Goal: Information Seeking & Learning: Learn about a topic

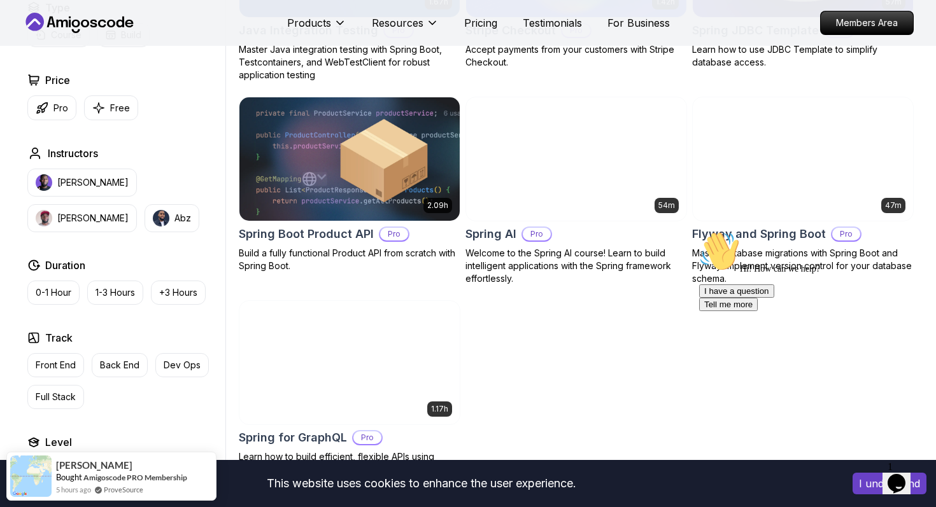
scroll to position [912, 0]
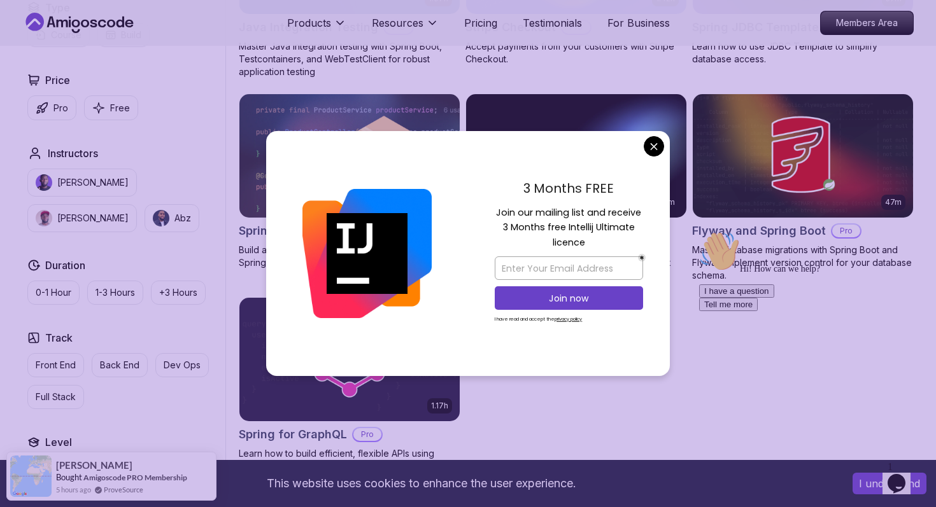
click at [653, 148] on body "This website uses cookies to enhance the user experience. I understand Products…" at bounding box center [468, 127] width 936 height 2079
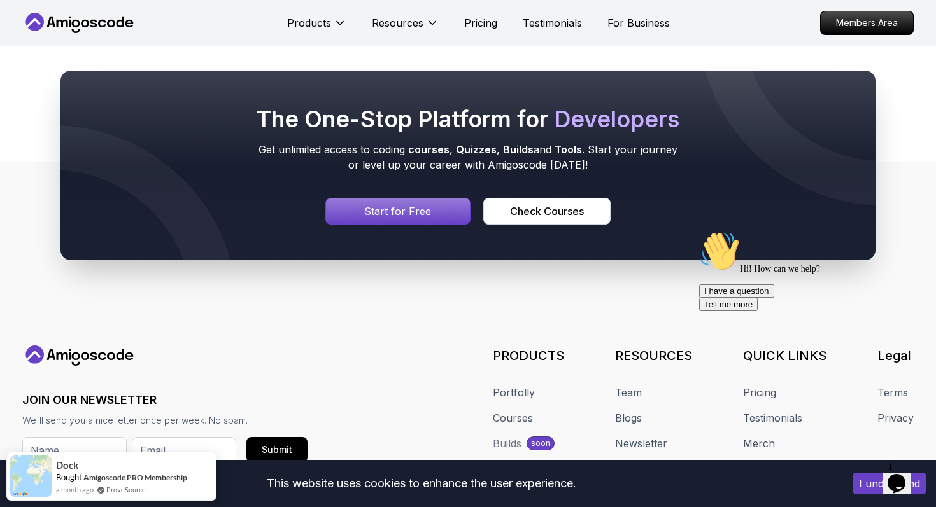
scroll to position [1409, 0]
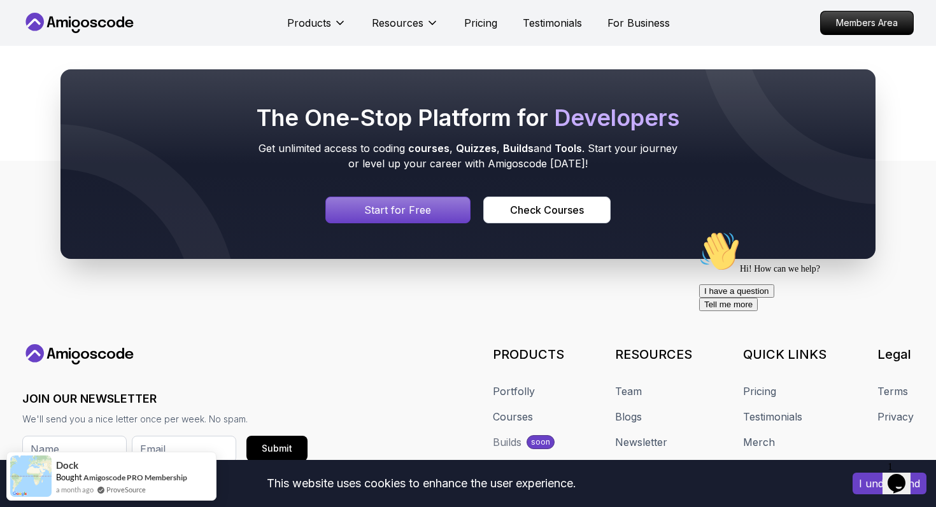
click at [420, 214] on p "Start for Free" at bounding box center [397, 209] width 67 height 15
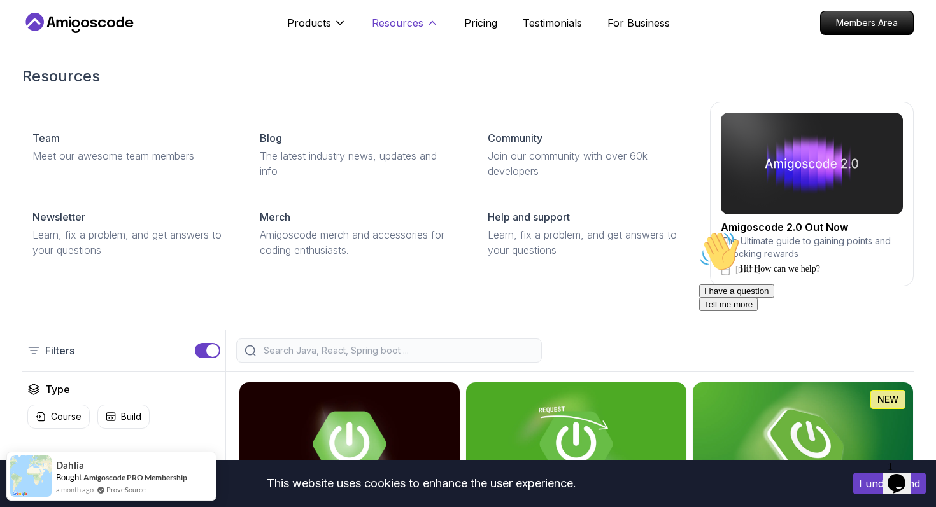
click at [426, 26] on icon at bounding box center [432, 23] width 13 height 13
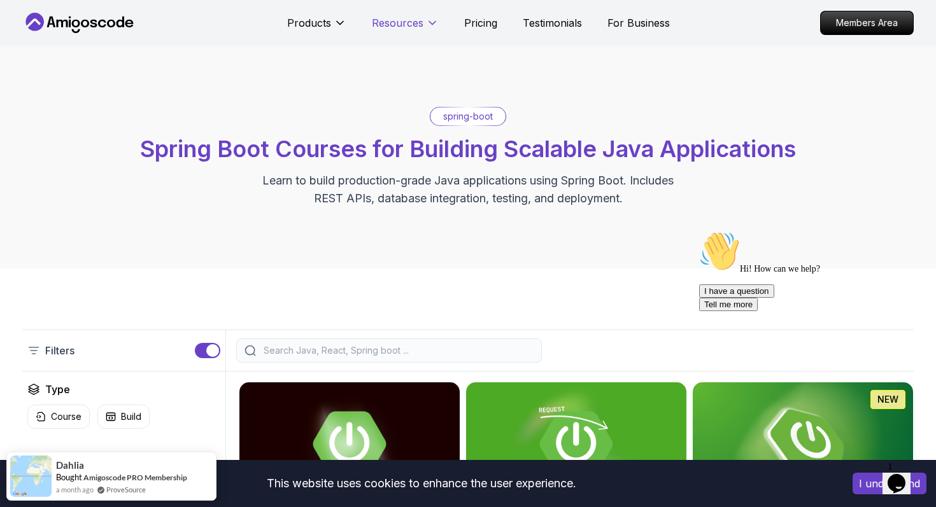
click at [426, 26] on icon at bounding box center [432, 23] width 13 height 13
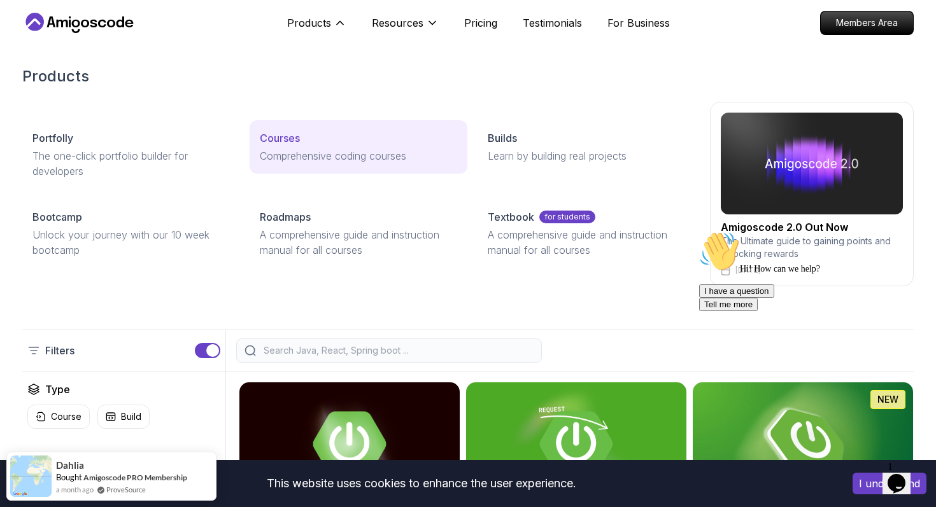
click at [313, 151] on p "Comprehensive coding courses" at bounding box center [358, 155] width 197 height 15
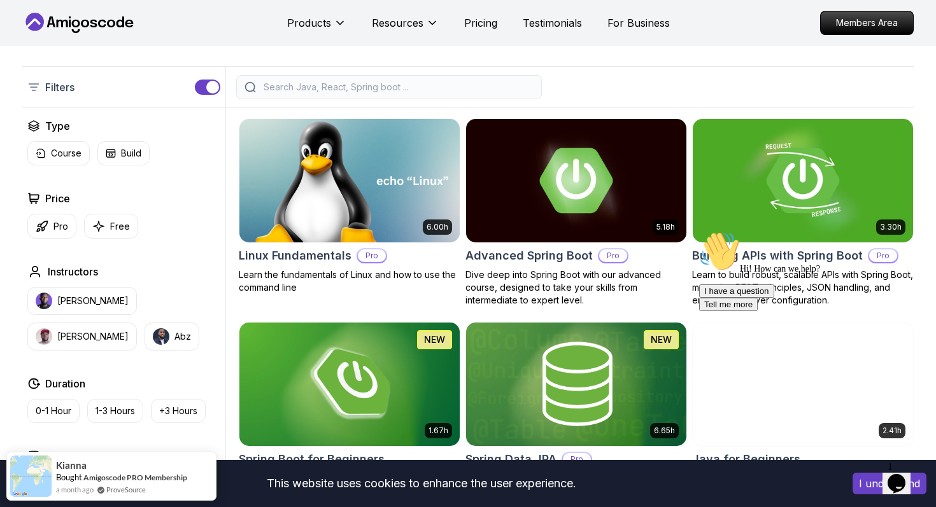
scroll to position [278, 0]
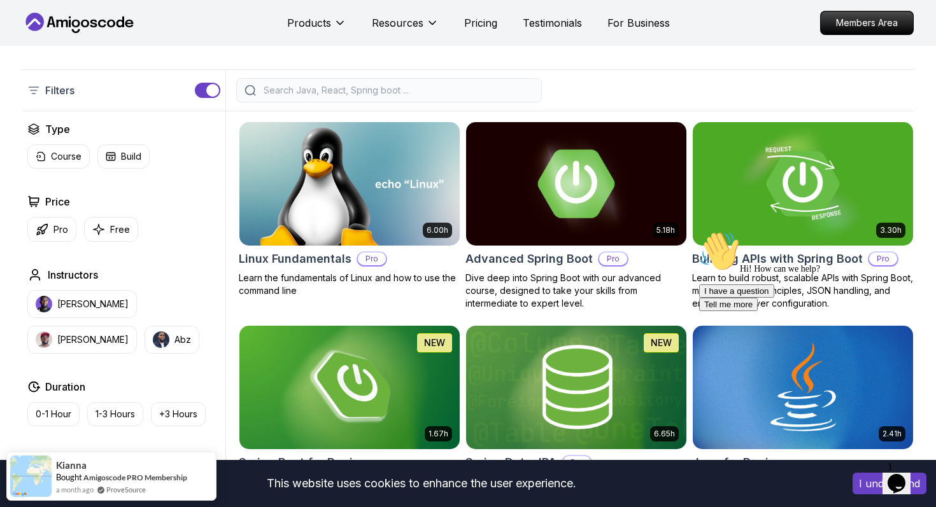
click at [537, 215] on img at bounding box center [575, 183] width 231 height 129
